Goal: Transaction & Acquisition: Download file/media

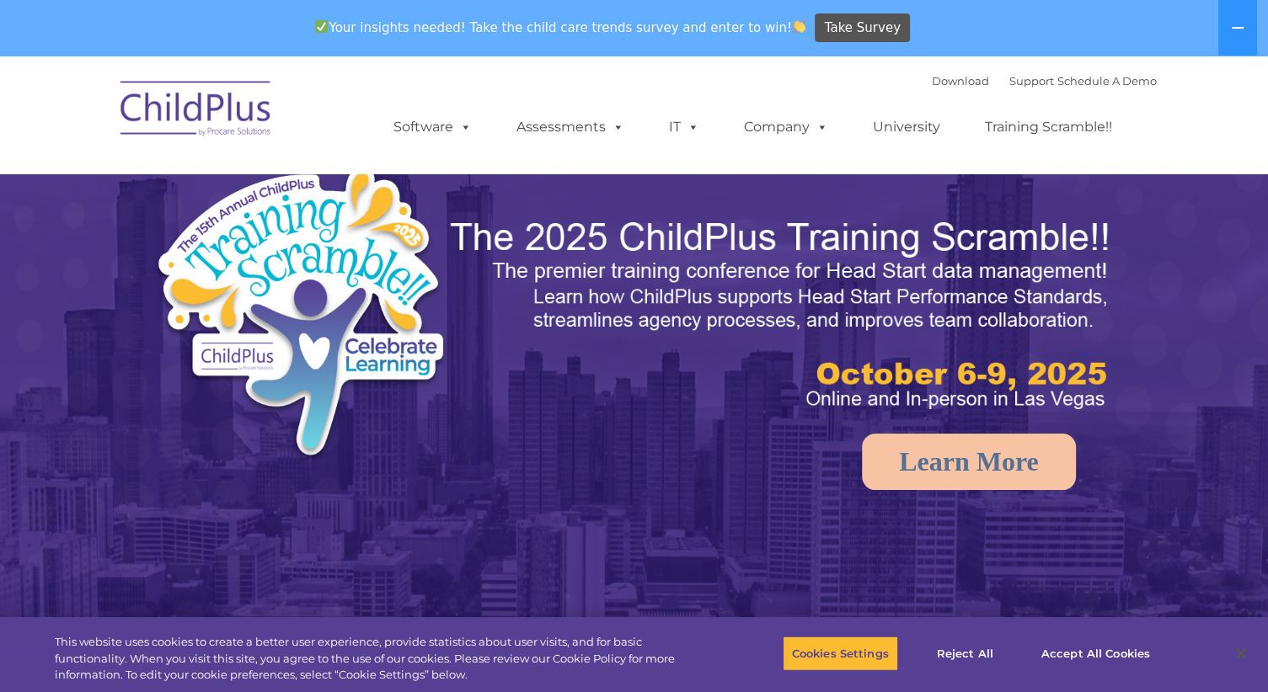
select select "MEDIUM"
click at [233, 114] on img at bounding box center [196, 111] width 168 height 84
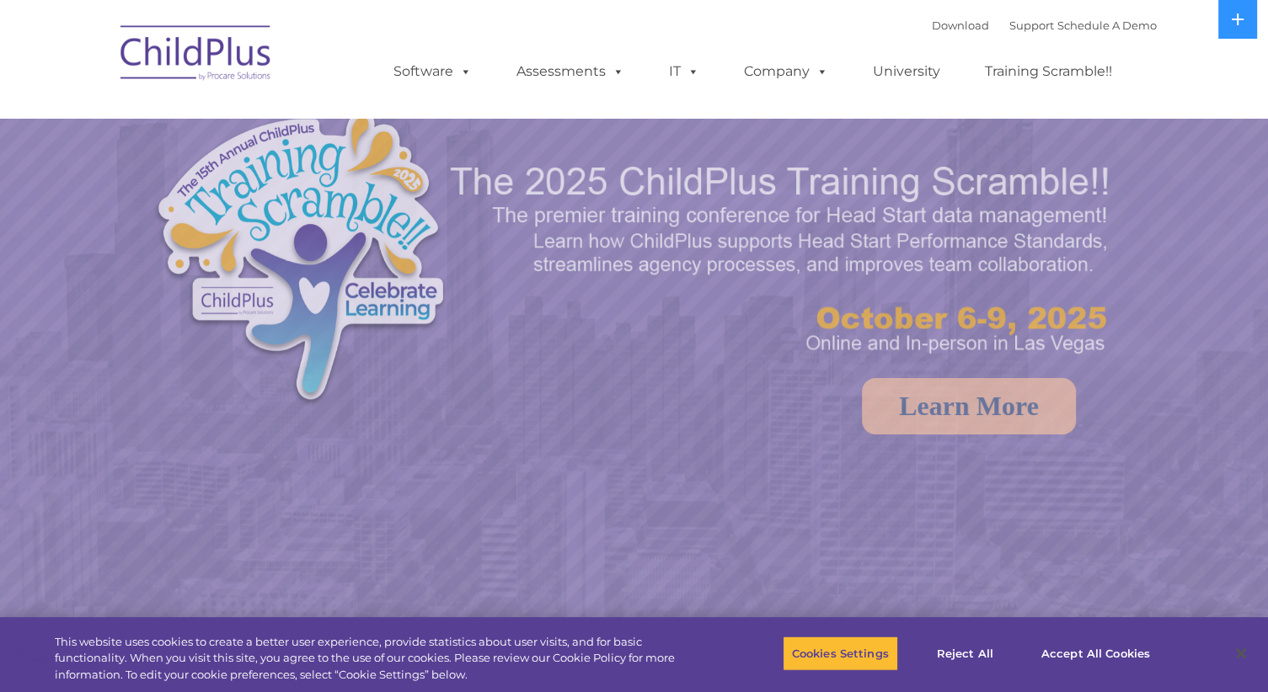
select select "MEDIUM"
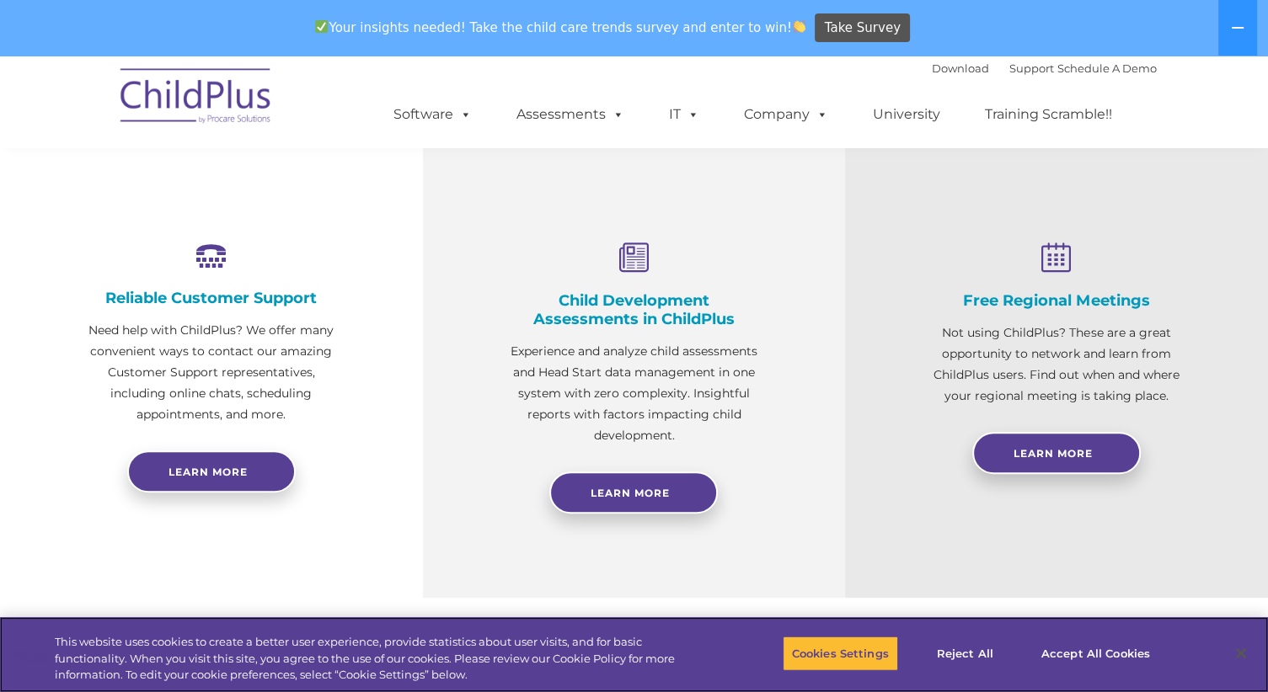
scroll to position [572, 0]
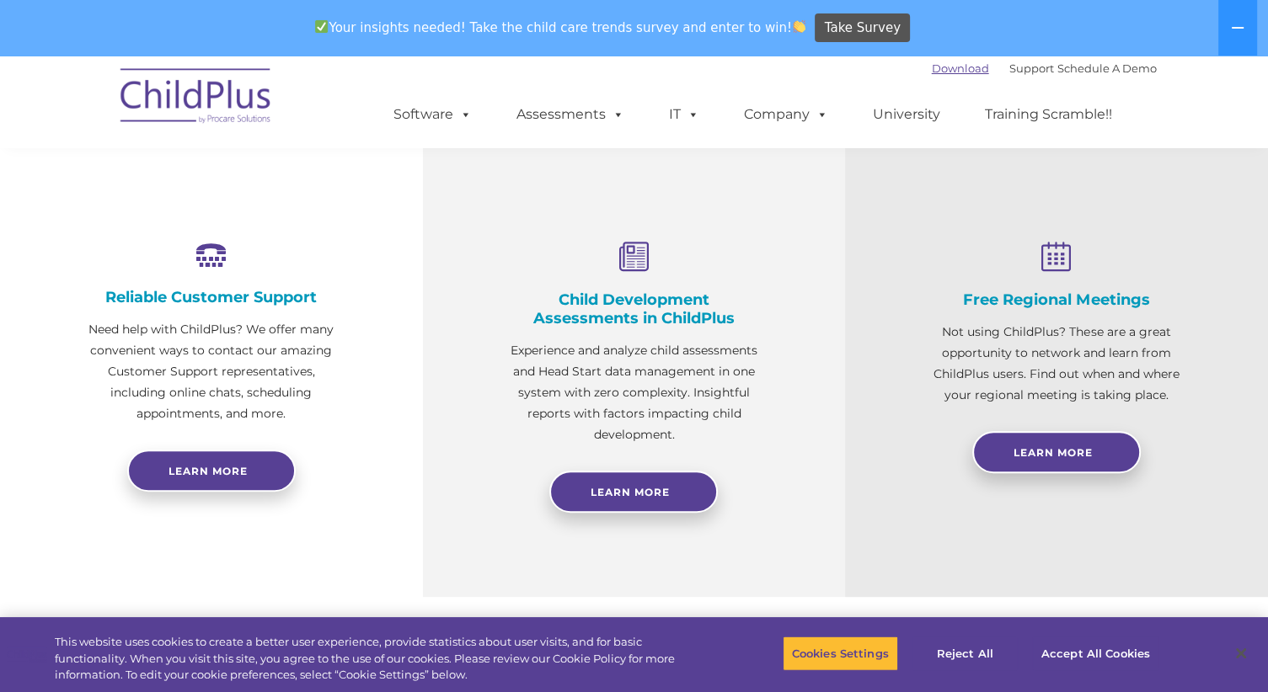
click at [932, 71] on link "Download" at bounding box center [960, 67] width 57 height 13
click at [932, 67] on link "Download" at bounding box center [960, 67] width 57 height 13
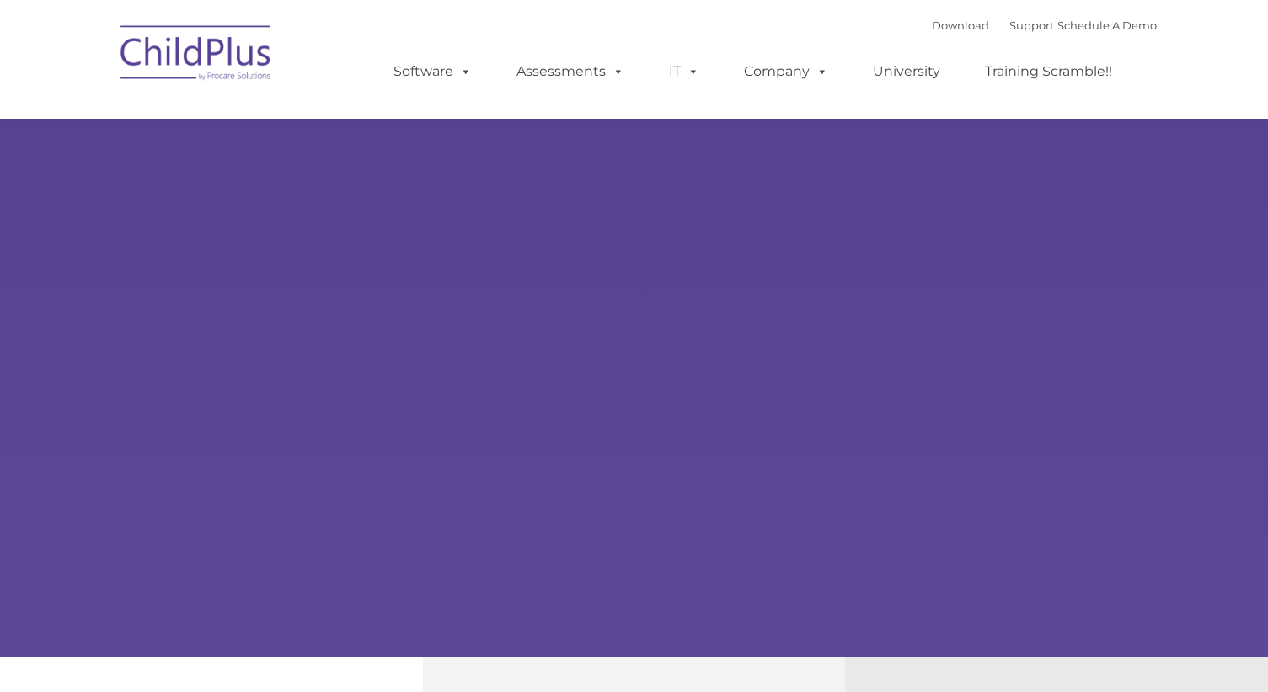
select select "MEDIUM"
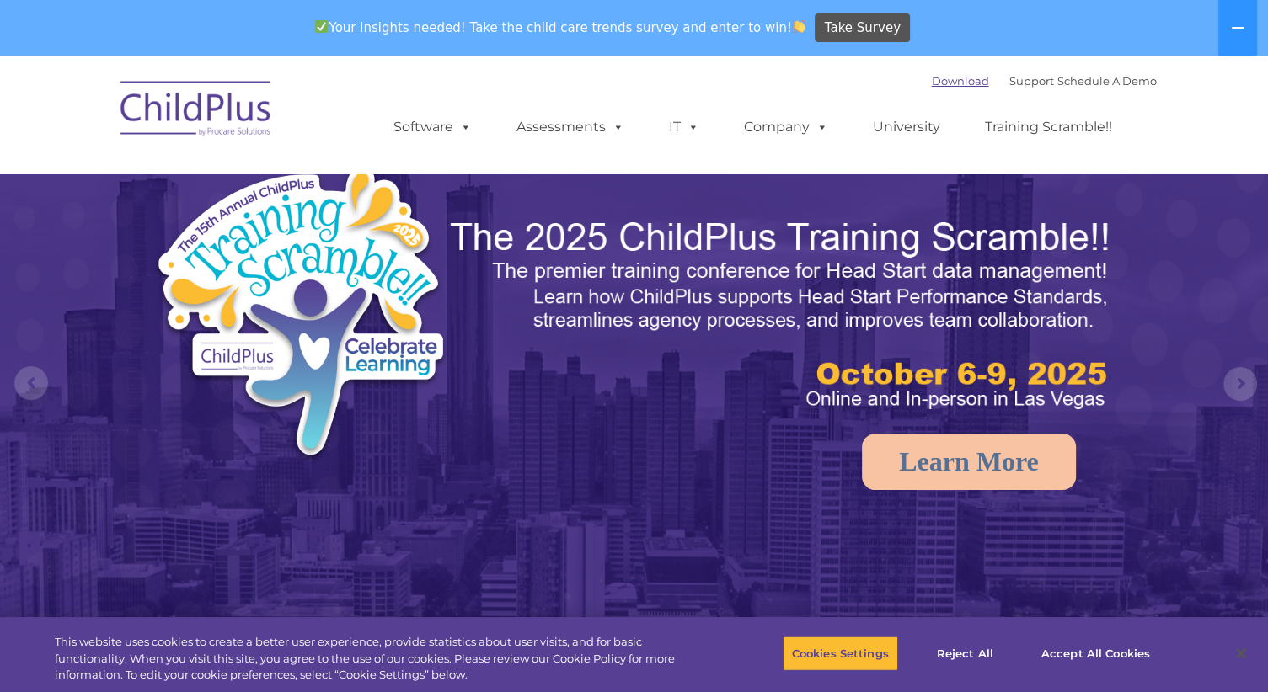
click at [951, 80] on link "Download" at bounding box center [960, 80] width 57 height 13
click at [942, 73] on div "Download Support | Schedule A Demo " at bounding box center [1044, 80] width 225 height 25
click at [941, 76] on link "Download" at bounding box center [960, 80] width 57 height 13
